Goal: Check status: Check status

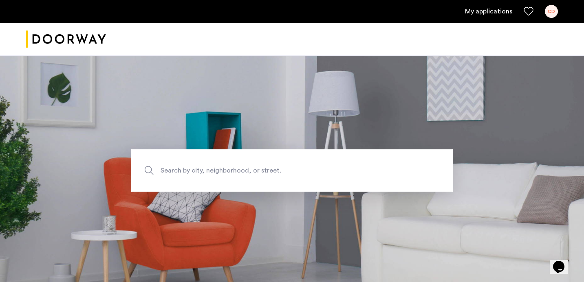
click at [490, 8] on link "My applications" at bounding box center [488, 12] width 47 height 10
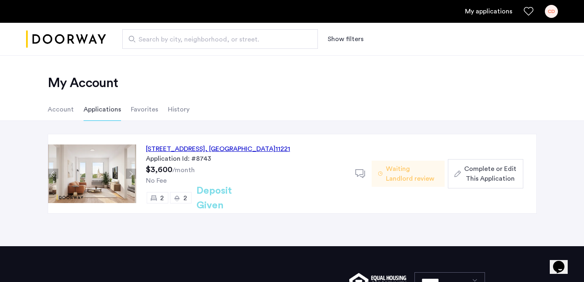
click at [134, 174] on button "Next apartment" at bounding box center [131, 174] width 10 height 10
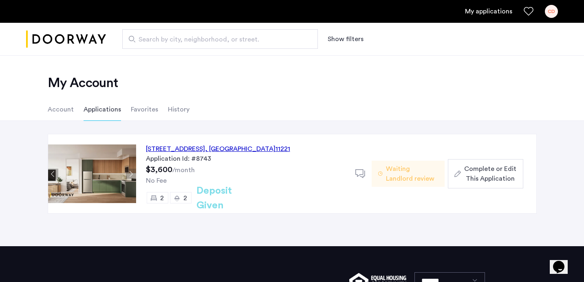
click at [134, 173] on button "Next apartment" at bounding box center [131, 174] width 10 height 10
click at [133, 173] on button "Next apartment" at bounding box center [131, 174] width 10 height 10
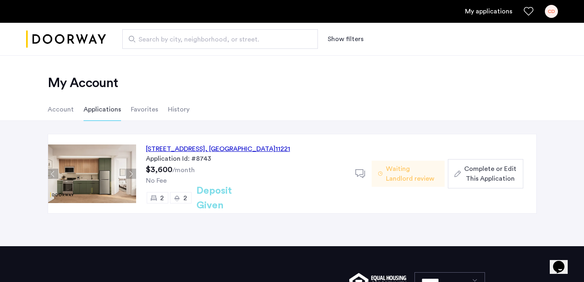
click at [133, 173] on button "Next apartment" at bounding box center [131, 174] width 10 height 10
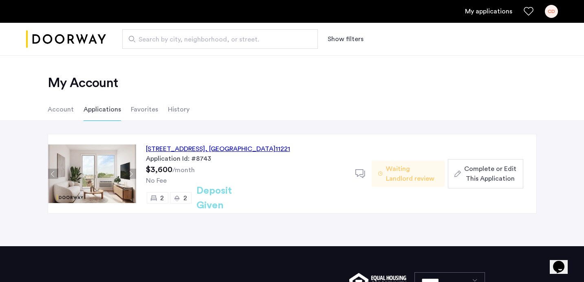
click at [50, 172] on button "Previous apartment" at bounding box center [53, 174] width 10 height 10
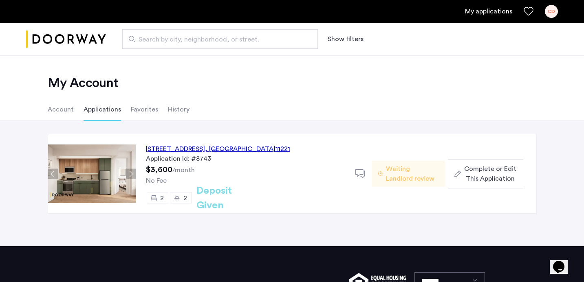
click at [133, 173] on button "Next apartment" at bounding box center [131, 174] width 10 height 10
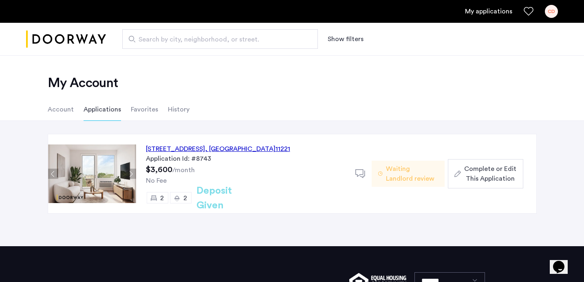
click at [133, 173] on button "Next apartment" at bounding box center [131, 174] width 10 height 10
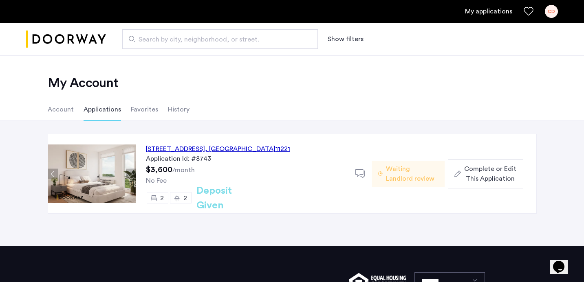
click at [133, 173] on button "Next apartment" at bounding box center [131, 174] width 10 height 10
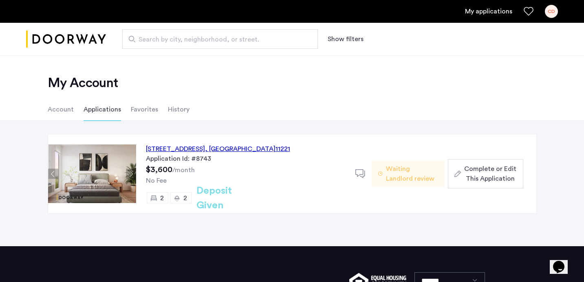
click at [133, 173] on button "Next apartment" at bounding box center [131, 174] width 10 height 10
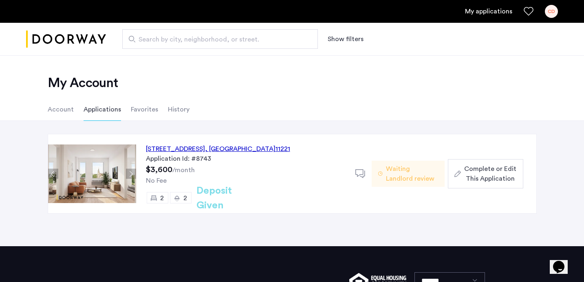
click at [133, 173] on button "Next apartment" at bounding box center [131, 174] width 10 height 10
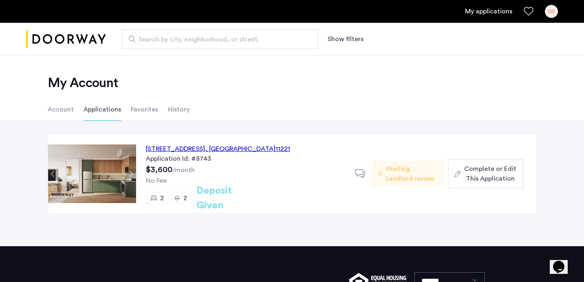
click at [133, 173] on button "Next apartment" at bounding box center [131, 174] width 10 height 10
